Goal: Task Accomplishment & Management: Complete application form

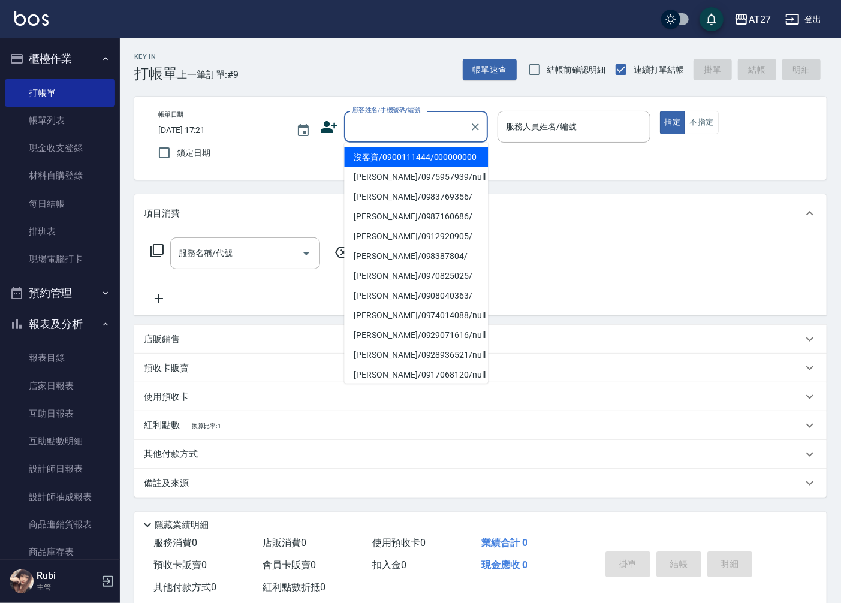
click at [392, 132] on input "顧客姓名/手機號碼/編號" at bounding box center [407, 126] width 115 height 21
click at [418, 158] on li "沒客資/0900111444/000000000" at bounding box center [416, 157] width 144 height 20
type input "沒客資/0900111444/000000000"
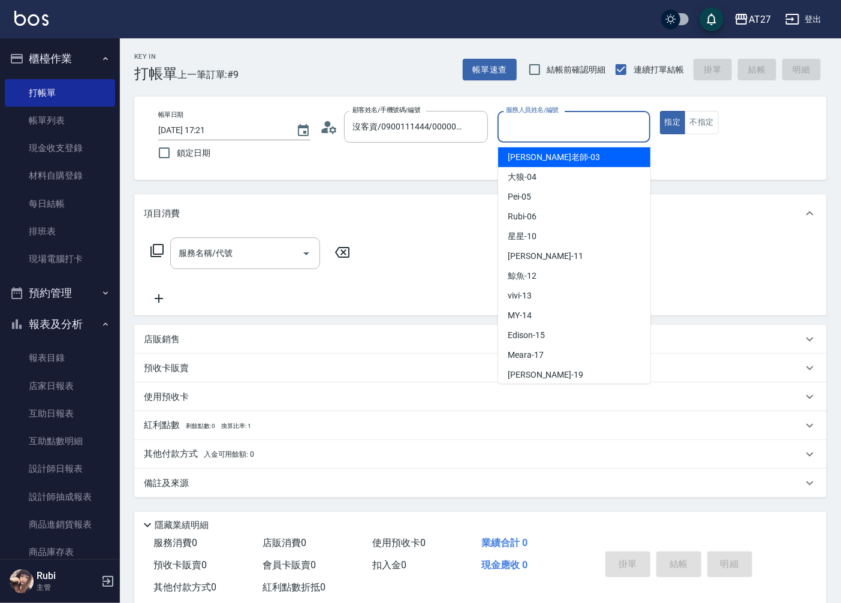
click at [558, 123] on input "服務人員姓名/編號" at bounding box center [573, 126] width 141 height 21
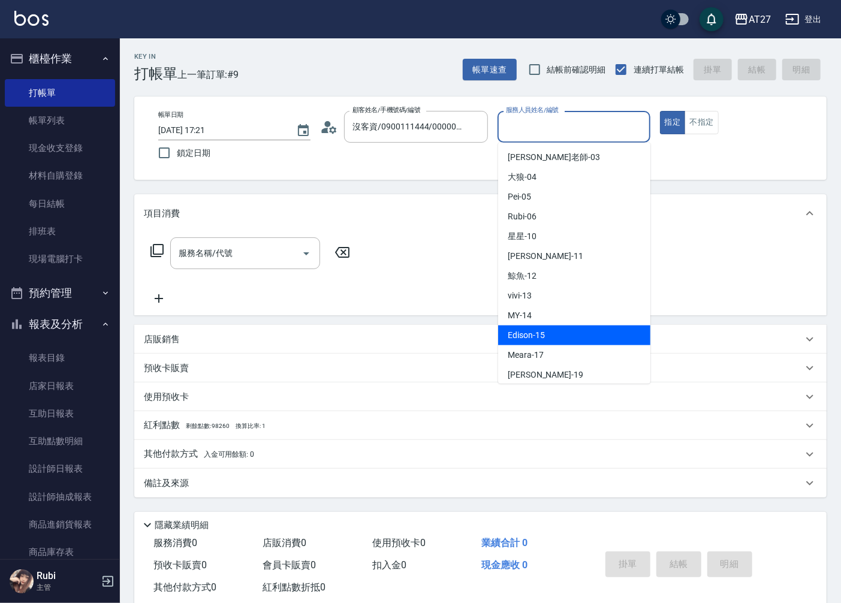
click at [548, 327] on div "Edison -15" at bounding box center [574, 336] width 152 height 20
type input "Edison-15"
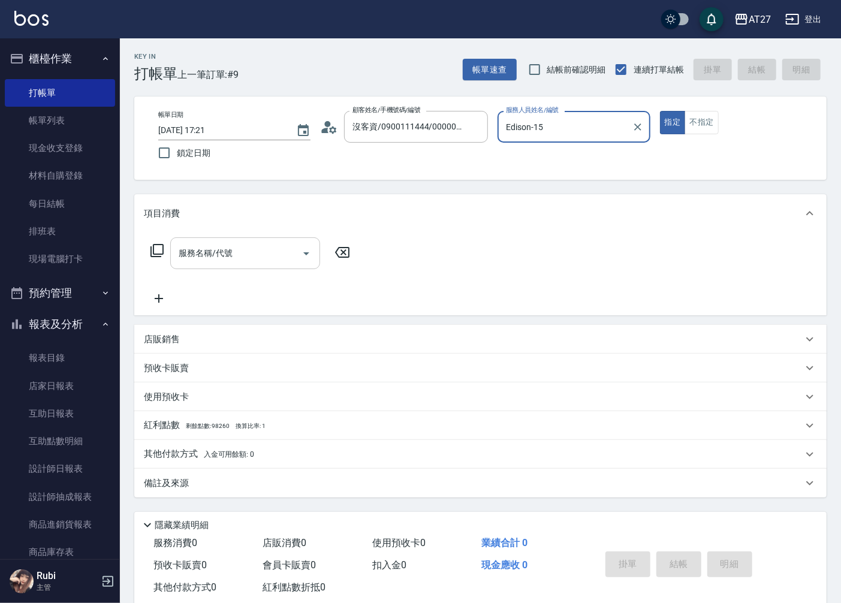
click at [264, 251] on input "服務名稱/代號" at bounding box center [236, 253] width 121 height 21
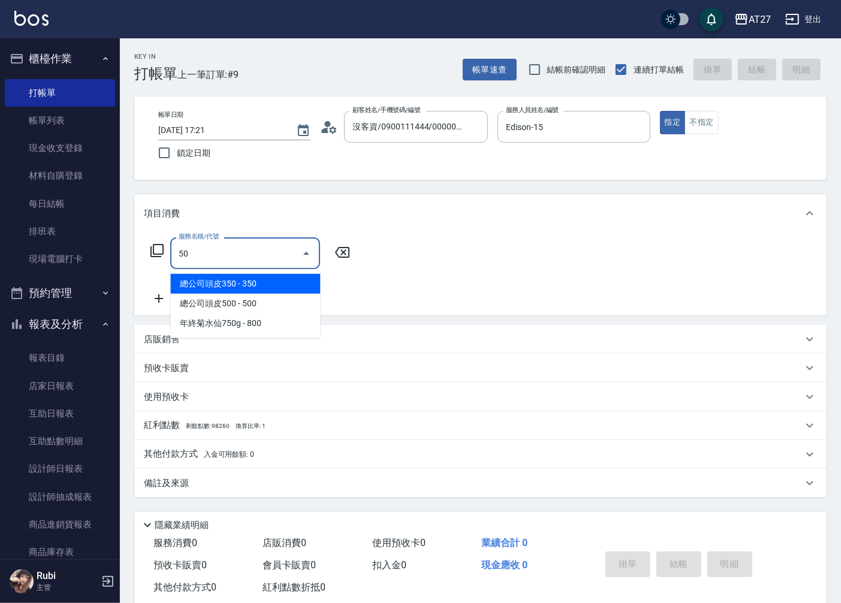
type input "501"
type input "100"
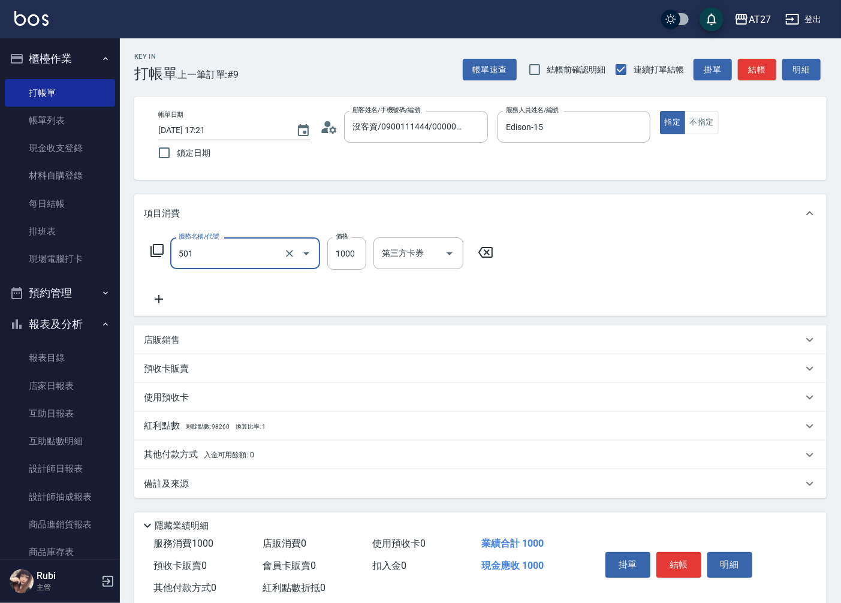
type input "染髮(501)"
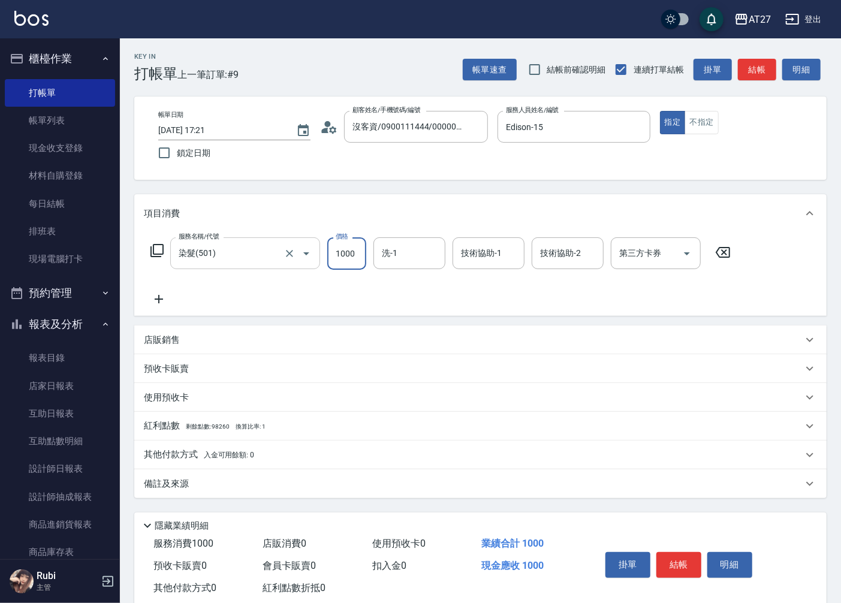
type input "2"
type input "0"
type input "20"
type input "200"
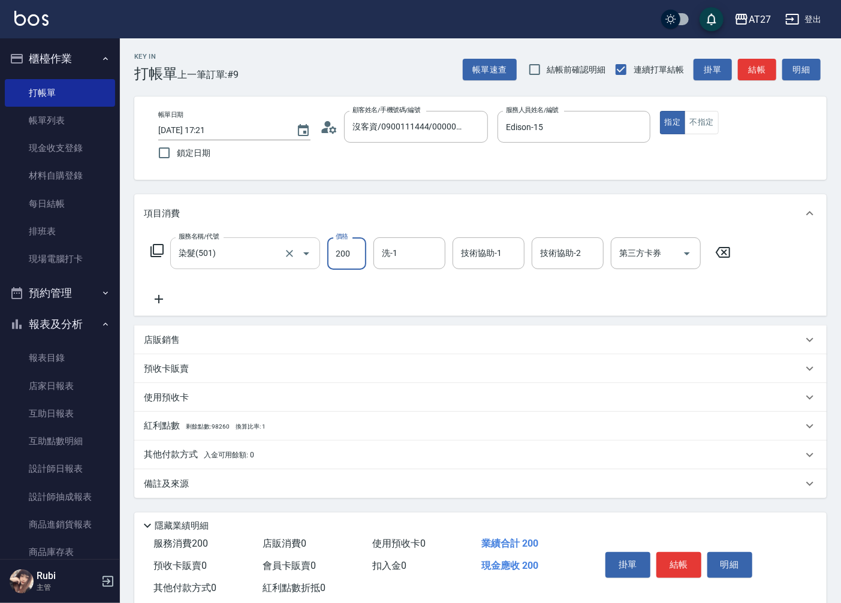
type input "200"
type input "2000"
click at [424, 260] on div at bounding box center [432, 253] width 16 height 32
type input "v"
type input "星星-10"
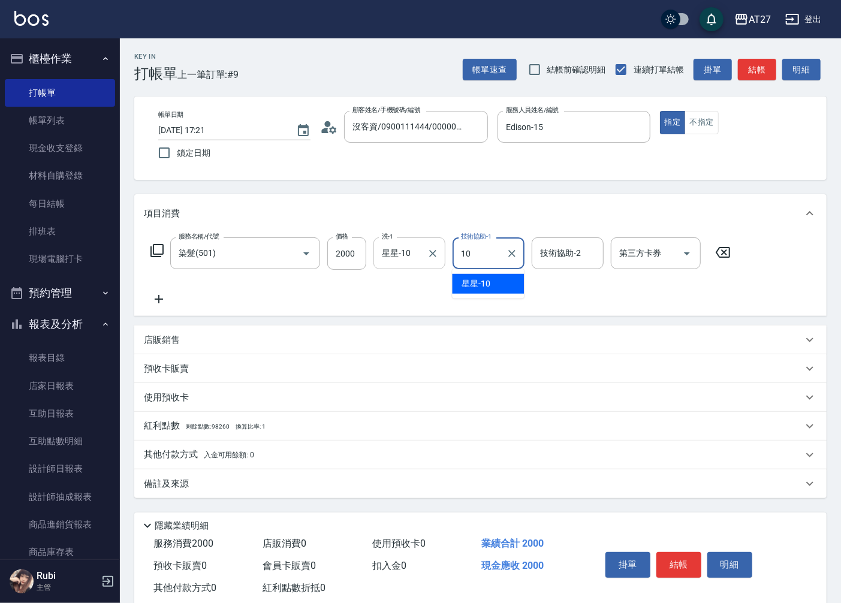
type input "星星-10"
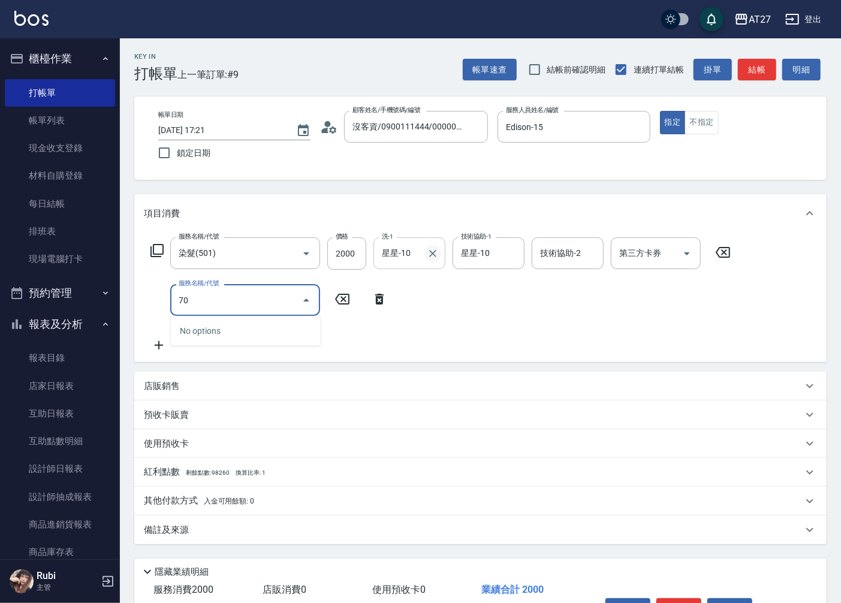
type input "704"
type input "700"
type input "新羽毛鉑金接髮調整(704)"
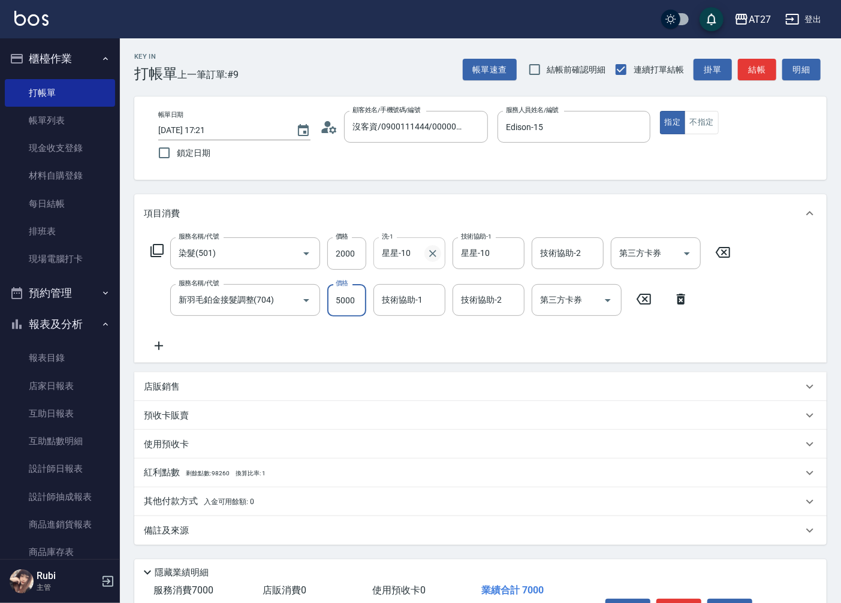
type input "4"
type input "200"
type input "400"
type input "240"
type input "4000"
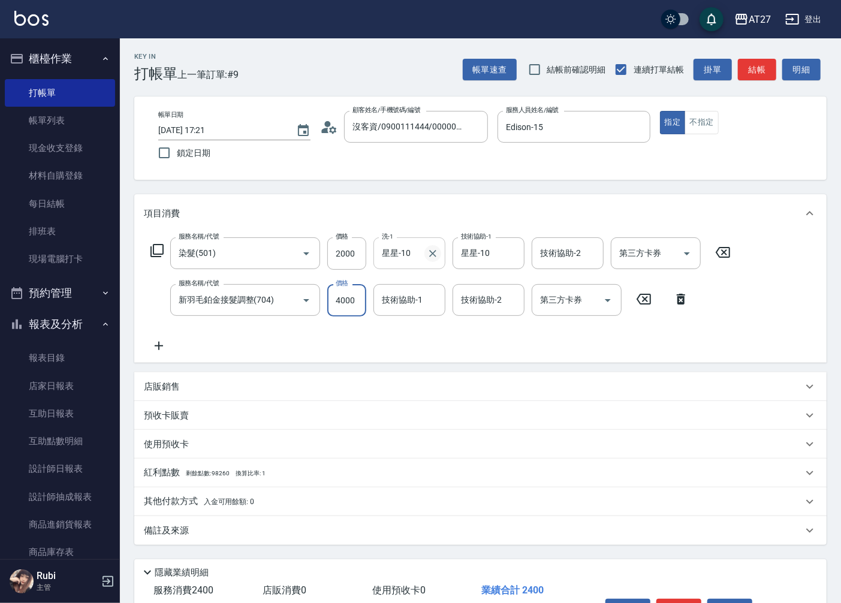
type input "600"
type input "4000"
type input "星星-10"
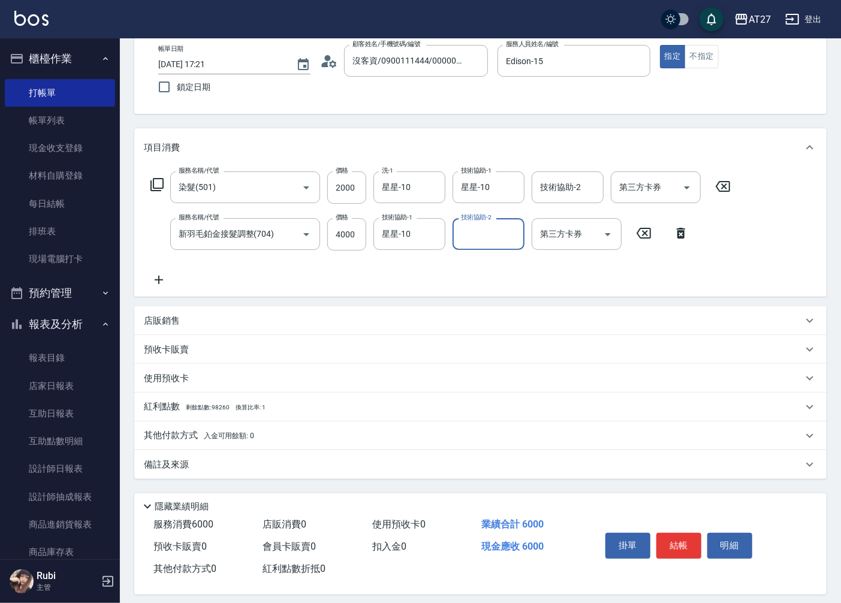
scroll to position [67, 0]
click at [673, 550] on button "結帳" at bounding box center [678, 544] width 45 height 25
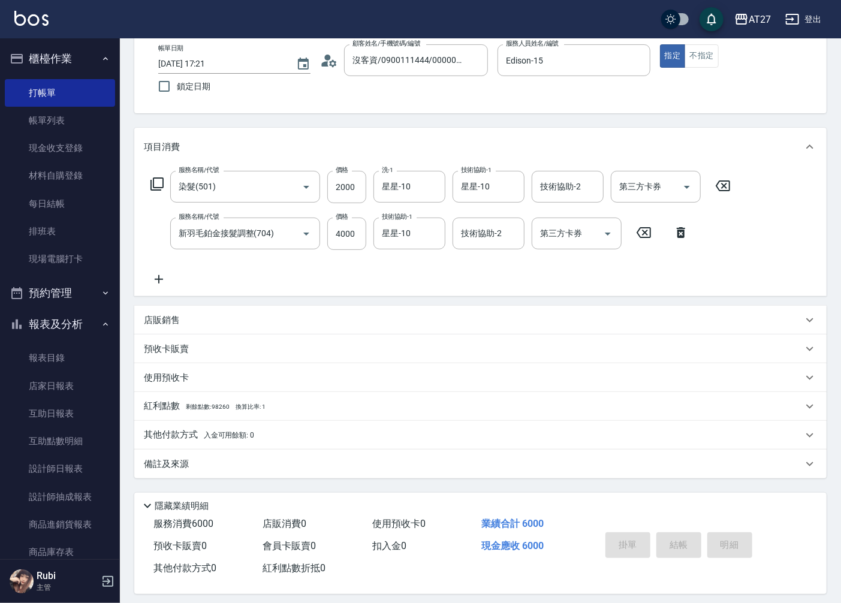
type input "[DATE] 18:18"
type input "0"
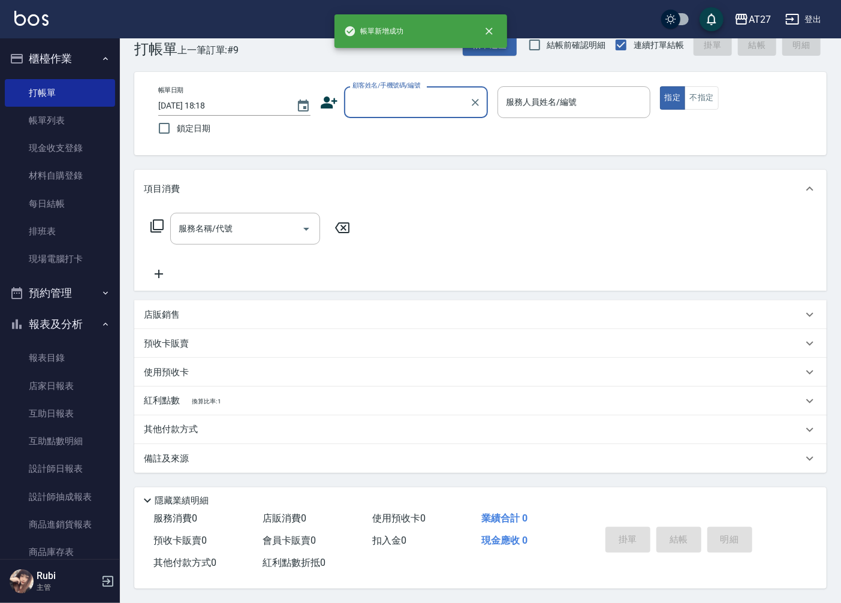
scroll to position [0, 0]
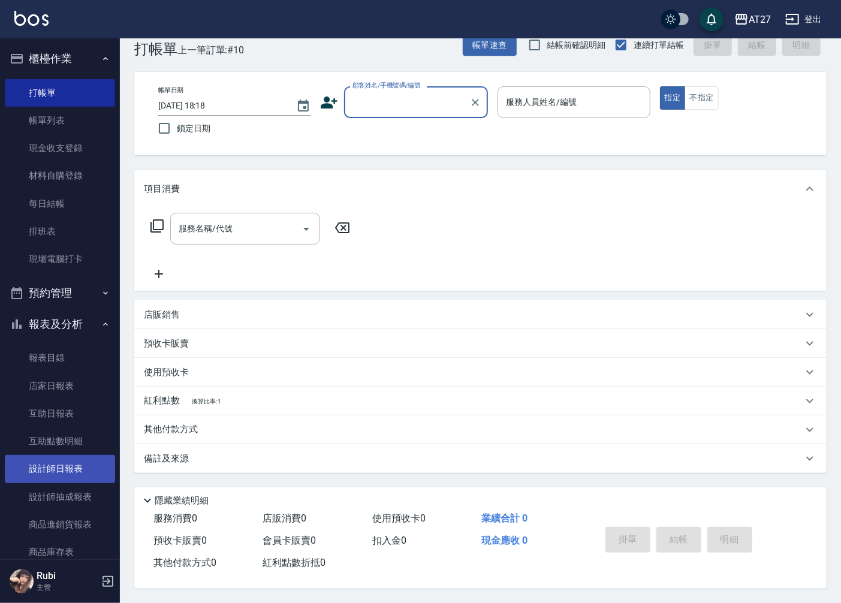
click at [63, 474] on link "設計師日報表" at bounding box center [60, 469] width 110 height 28
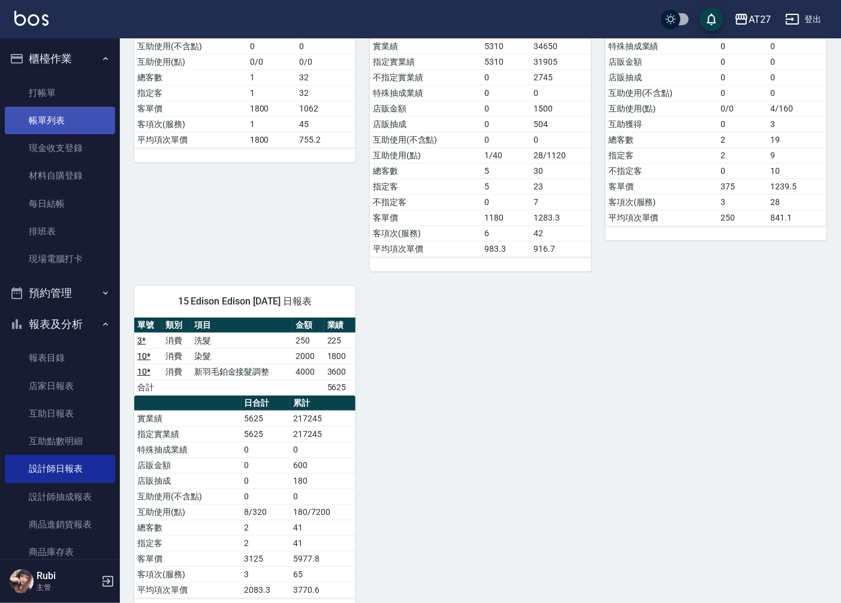
click at [95, 118] on link "帳單列表" at bounding box center [60, 121] width 110 height 28
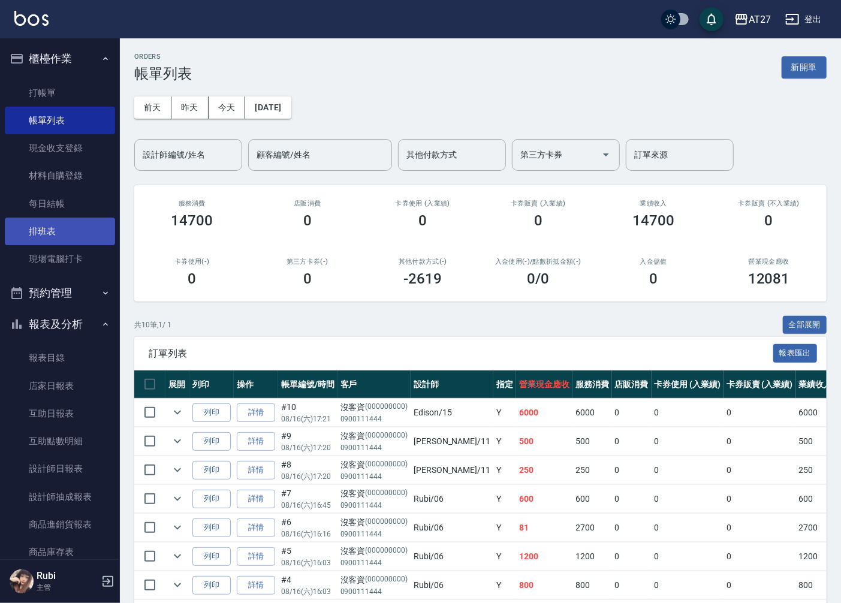
click at [65, 237] on link "排班表" at bounding box center [60, 232] width 110 height 28
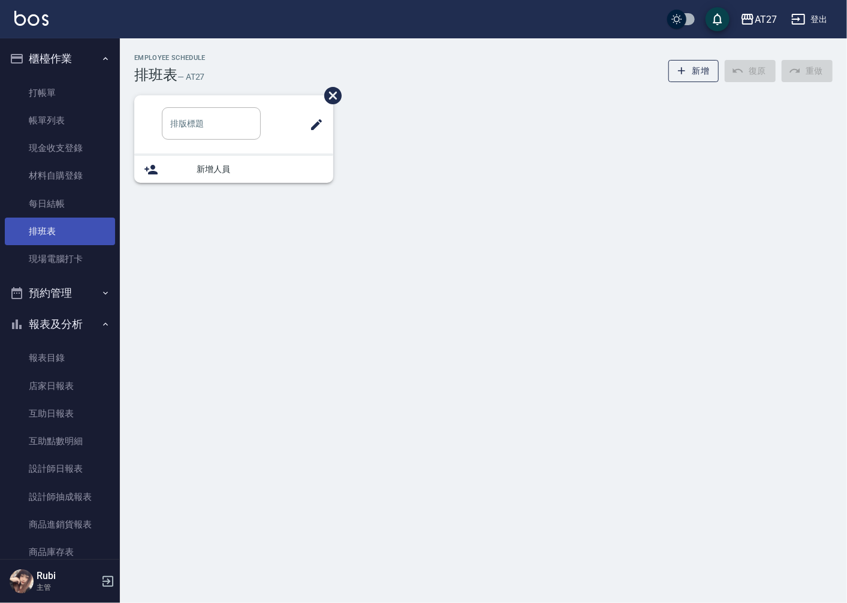
type input "洗/單剪"
